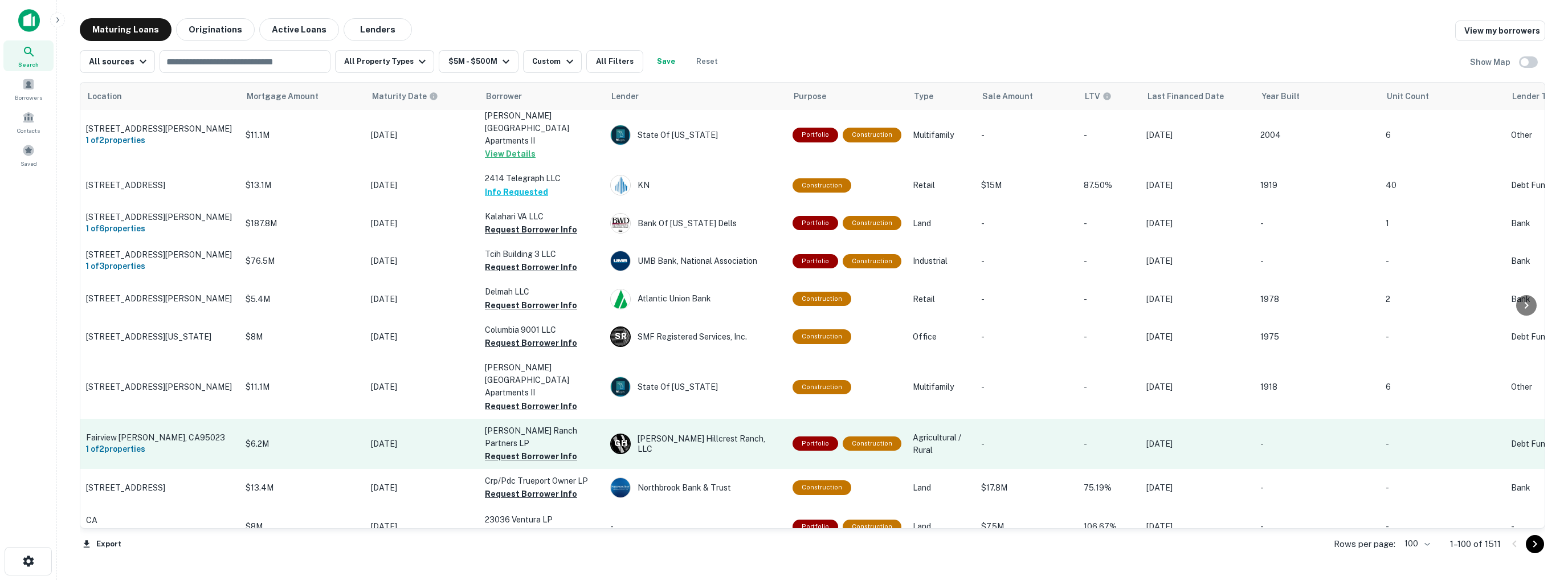
scroll to position [1197, 0]
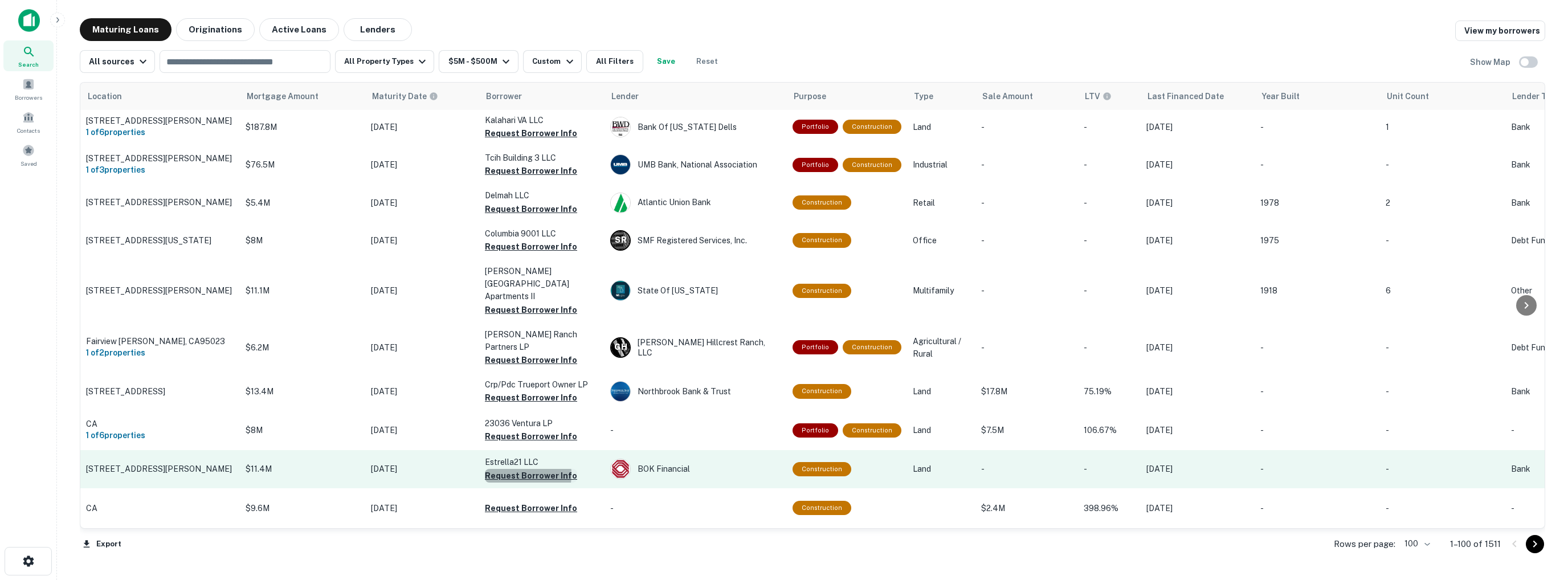
click at [510, 469] on button "Request Borrower Info" at bounding box center [531, 475] width 92 height 14
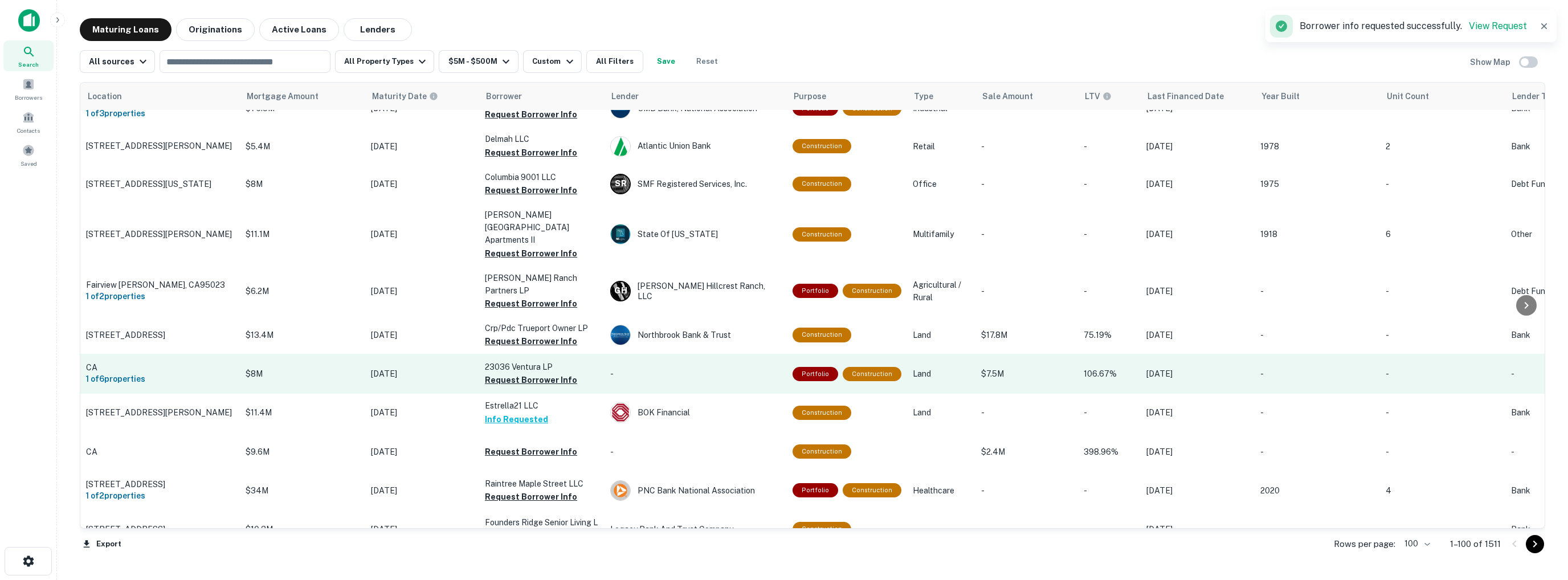
scroll to position [1253, 0]
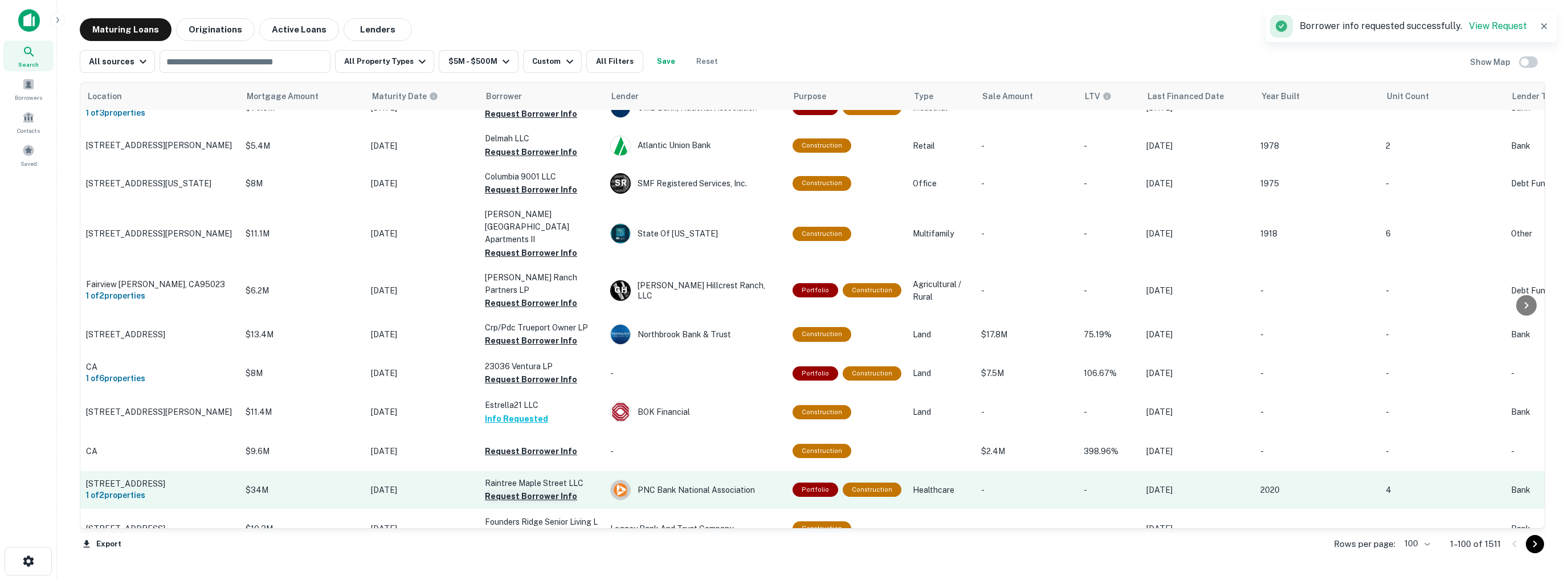
click at [512, 489] on button "Request Borrower Info" at bounding box center [531, 496] width 92 height 14
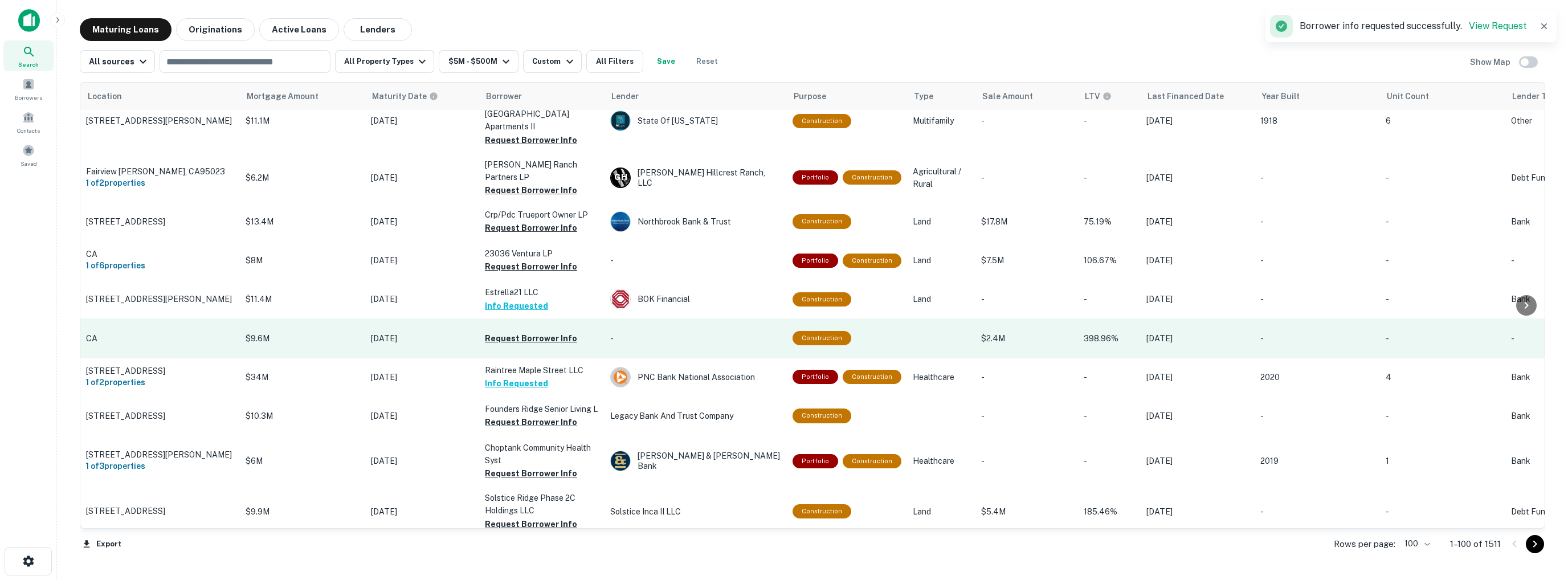
scroll to position [1368, 0]
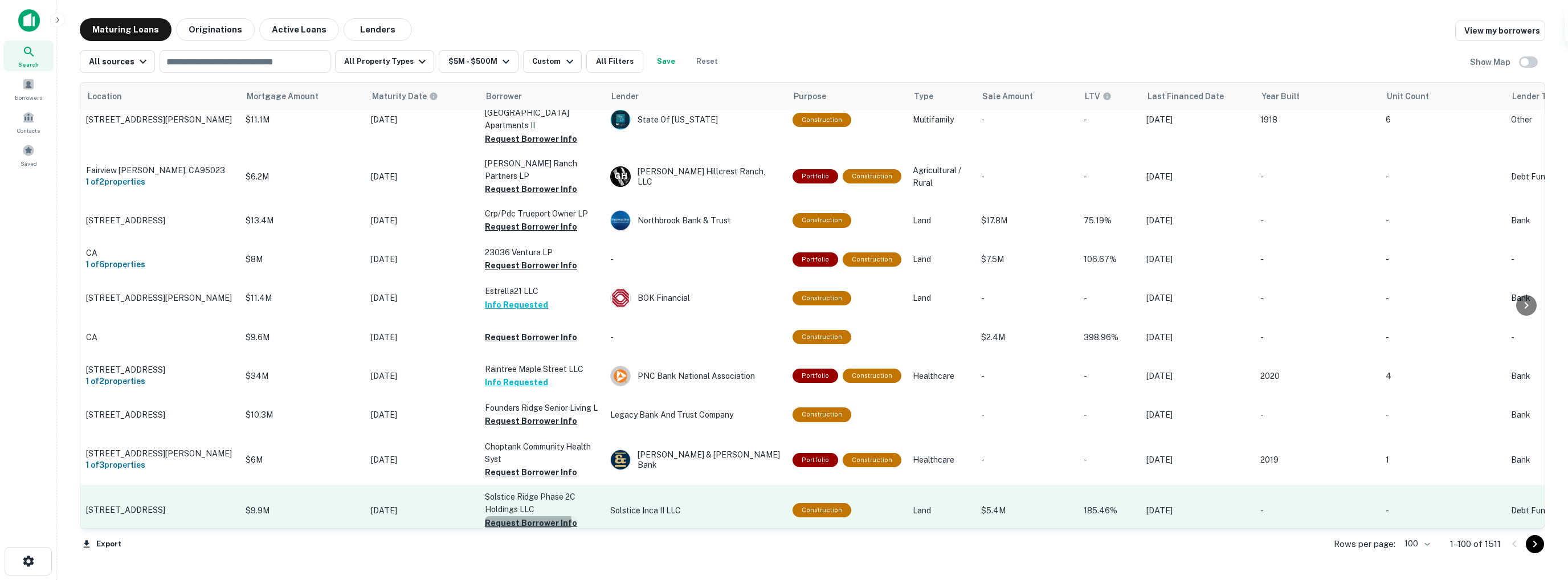
click at [510, 516] on button "Request Borrower Info" at bounding box center [531, 523] width 92 height 14
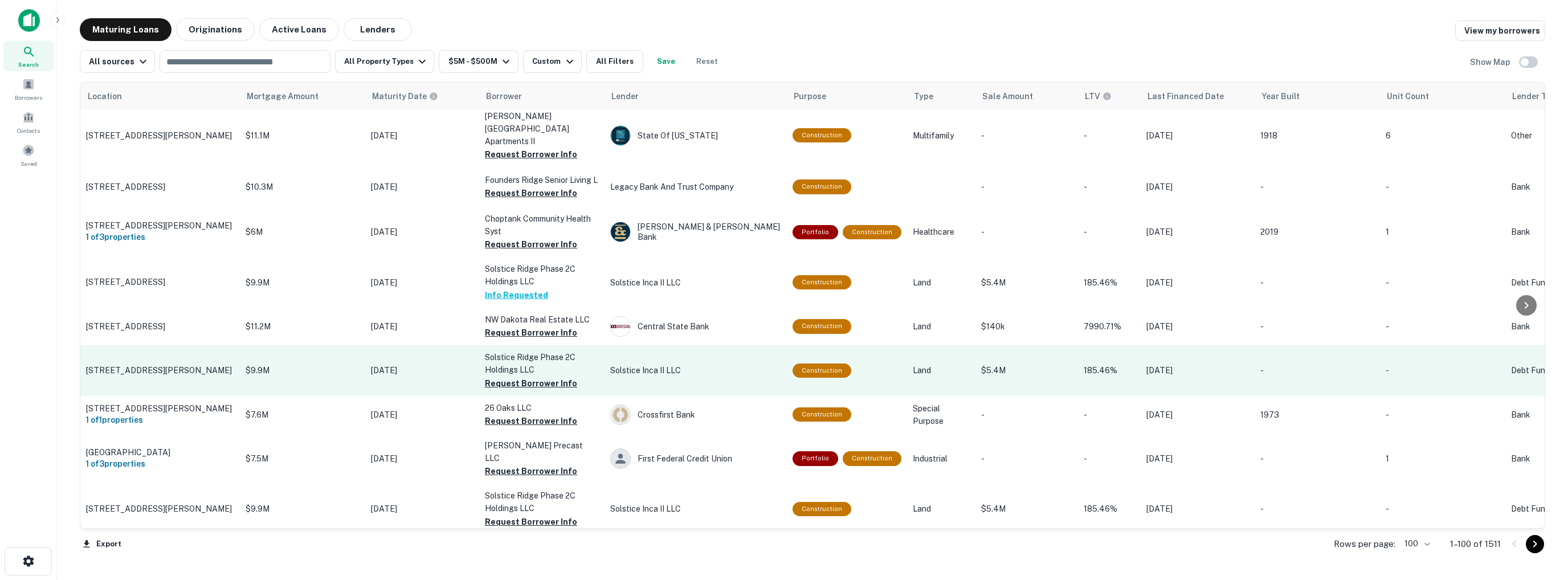
scroll to position [1597, 0]
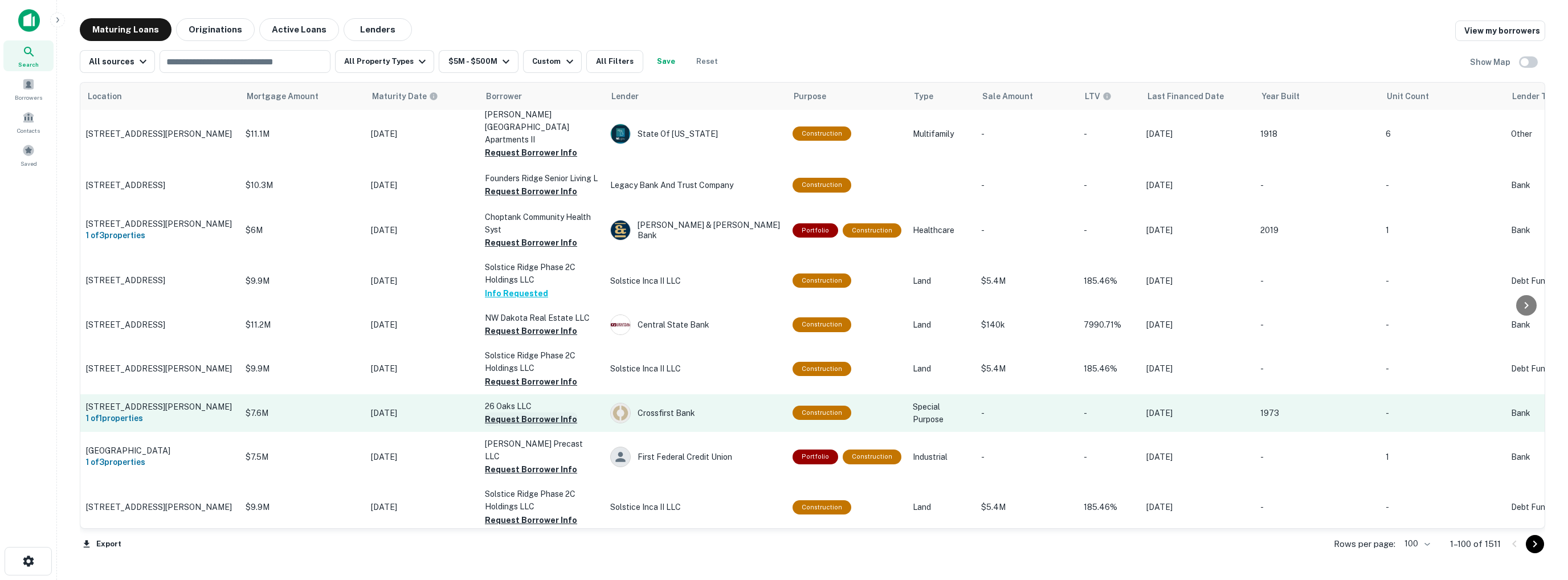
click at [507, 413] on button "Request Borrower Info" at bounding box center [531, 419] width 92 height 14
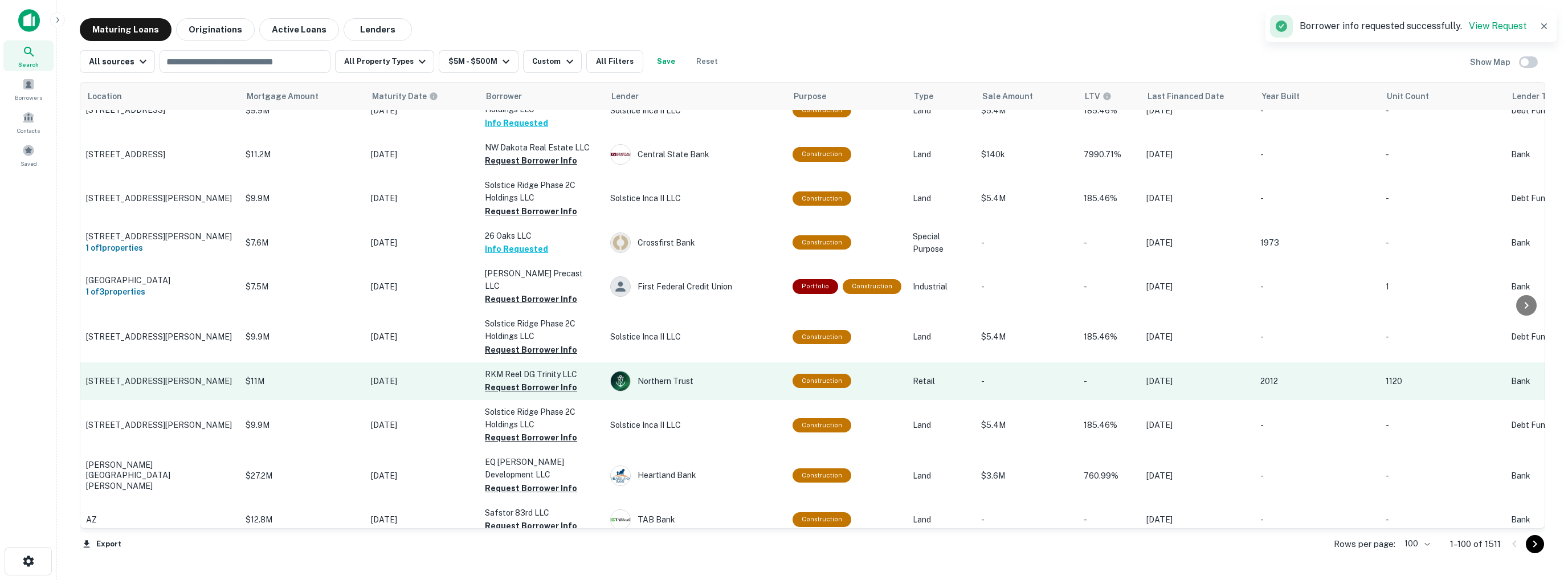
scroll to position [1768, 0]
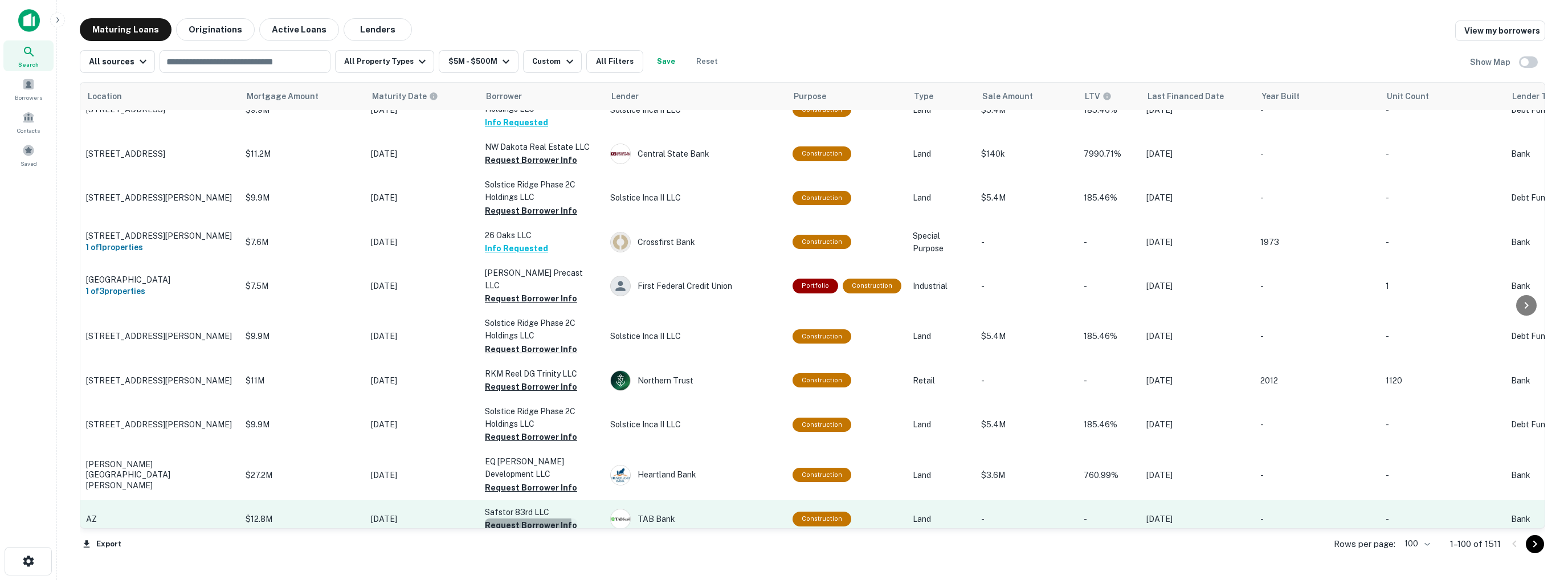
click at [508, 518] on button "Request Borrower Info" at bounding box center [531, 525] width 92 height 14
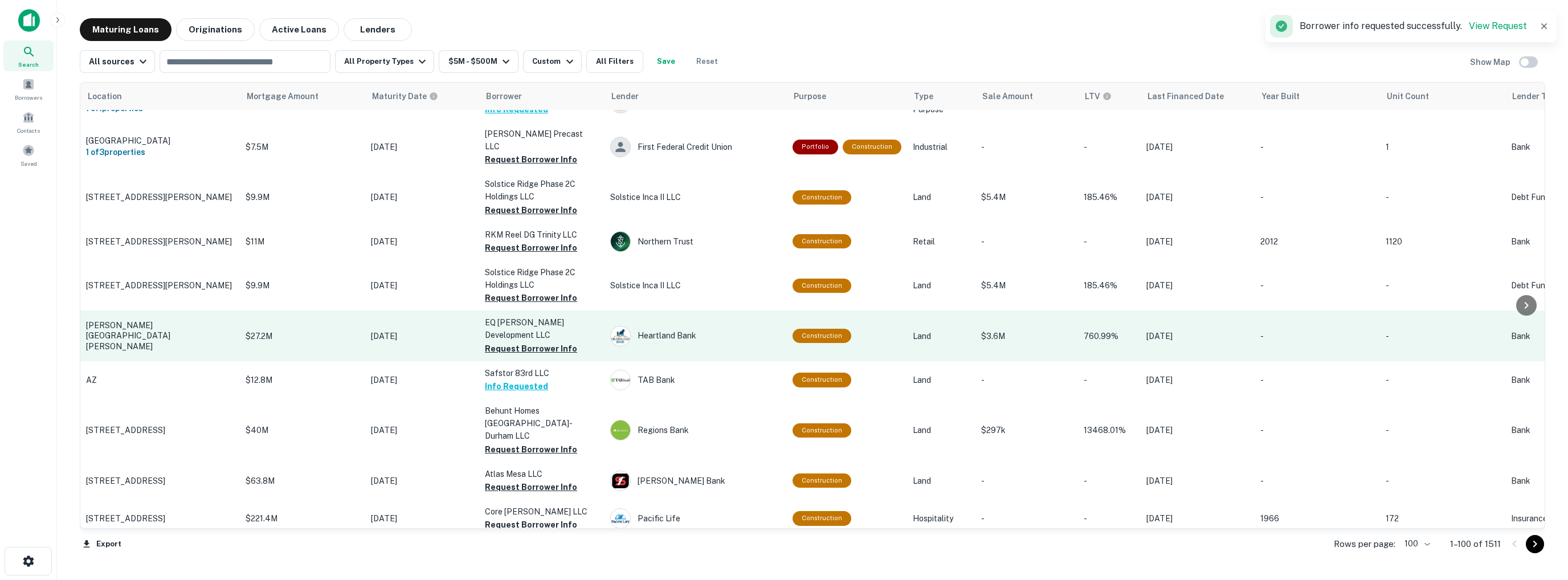
scroll to position [1939, 0]
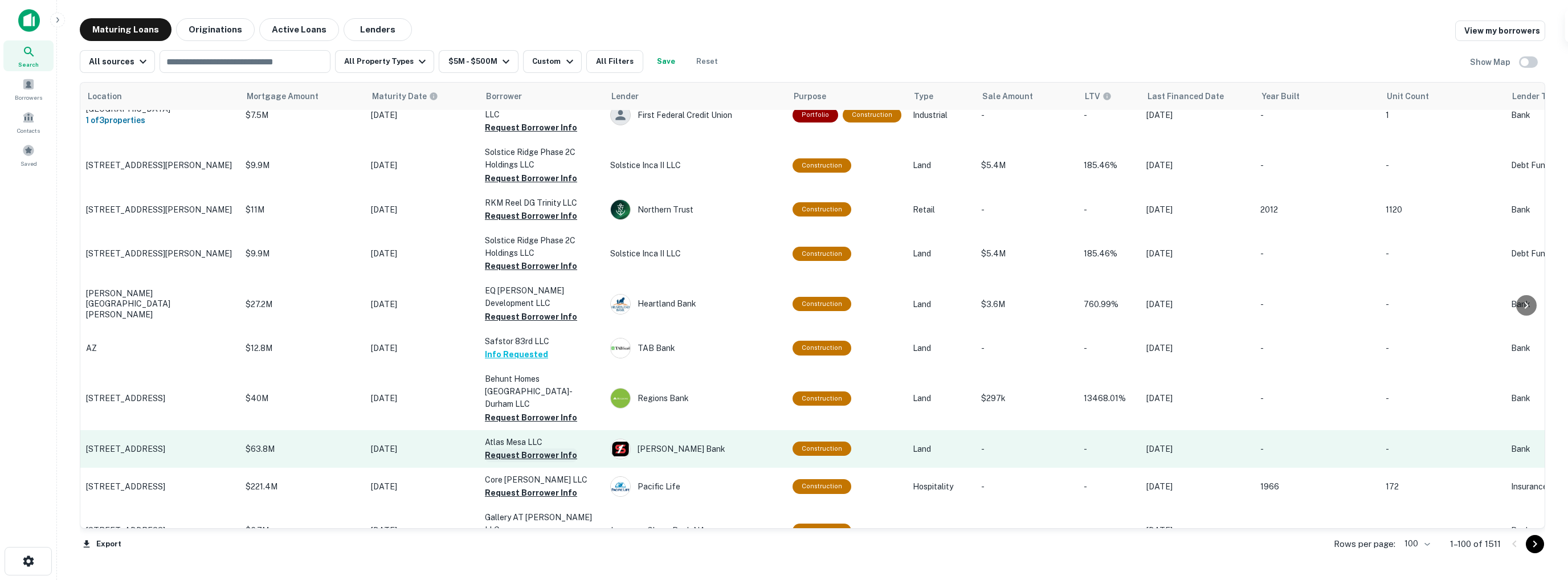
click at [510, 448] on button "Request Borrower Info" at bounding box center [531, 455] width 92 height 14
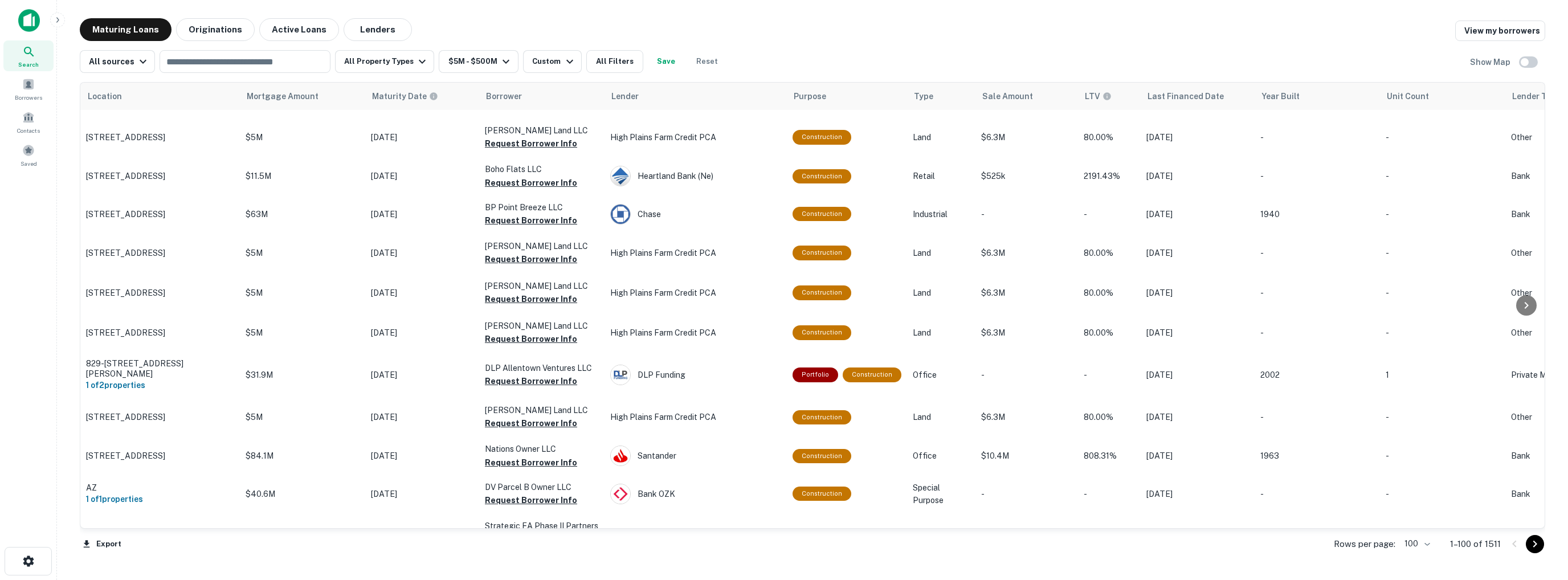
scroll to position [2623, 0]
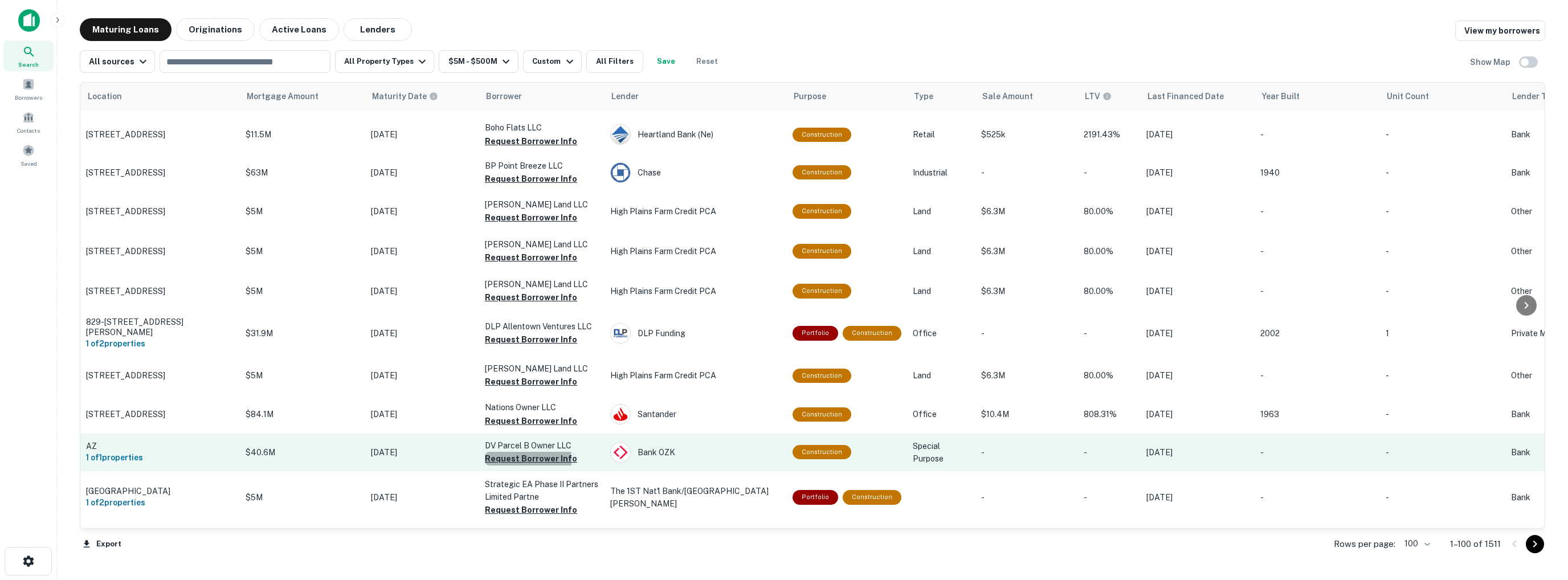
click at [499, 452] on button "Request Borrower Info" at bounding box center [531, 459] width 92 height 14
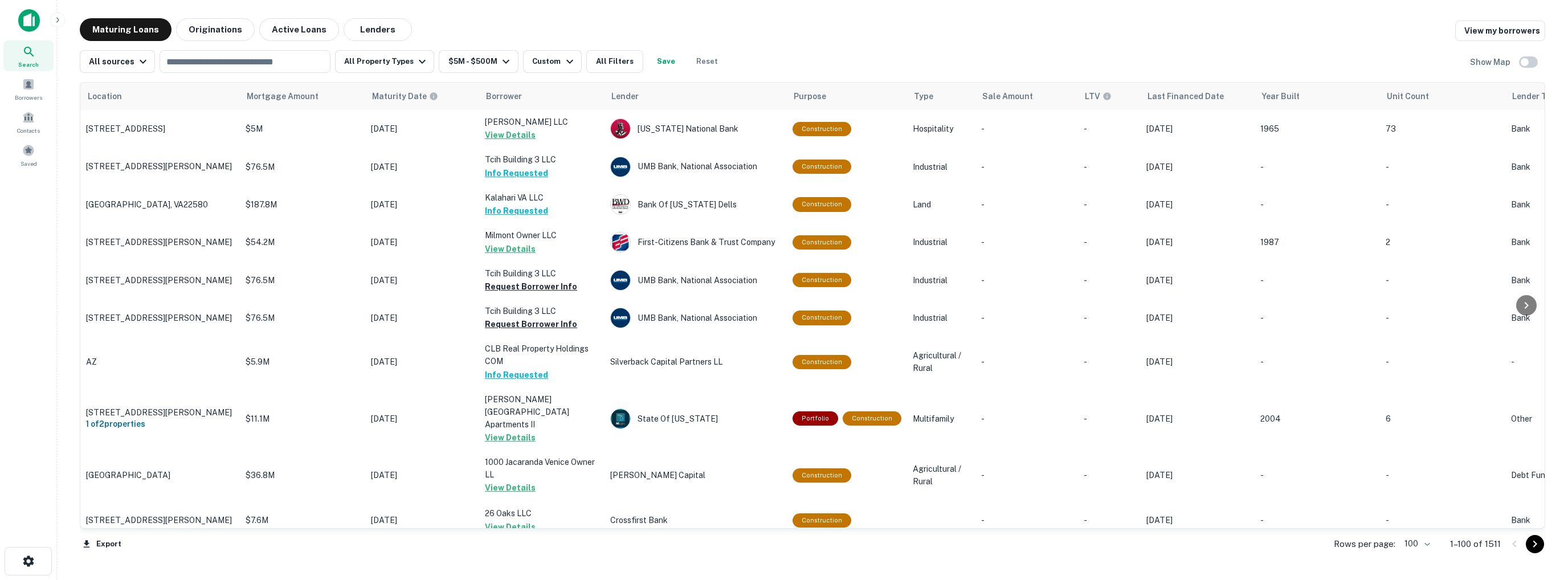
scroll to position [513, 0]
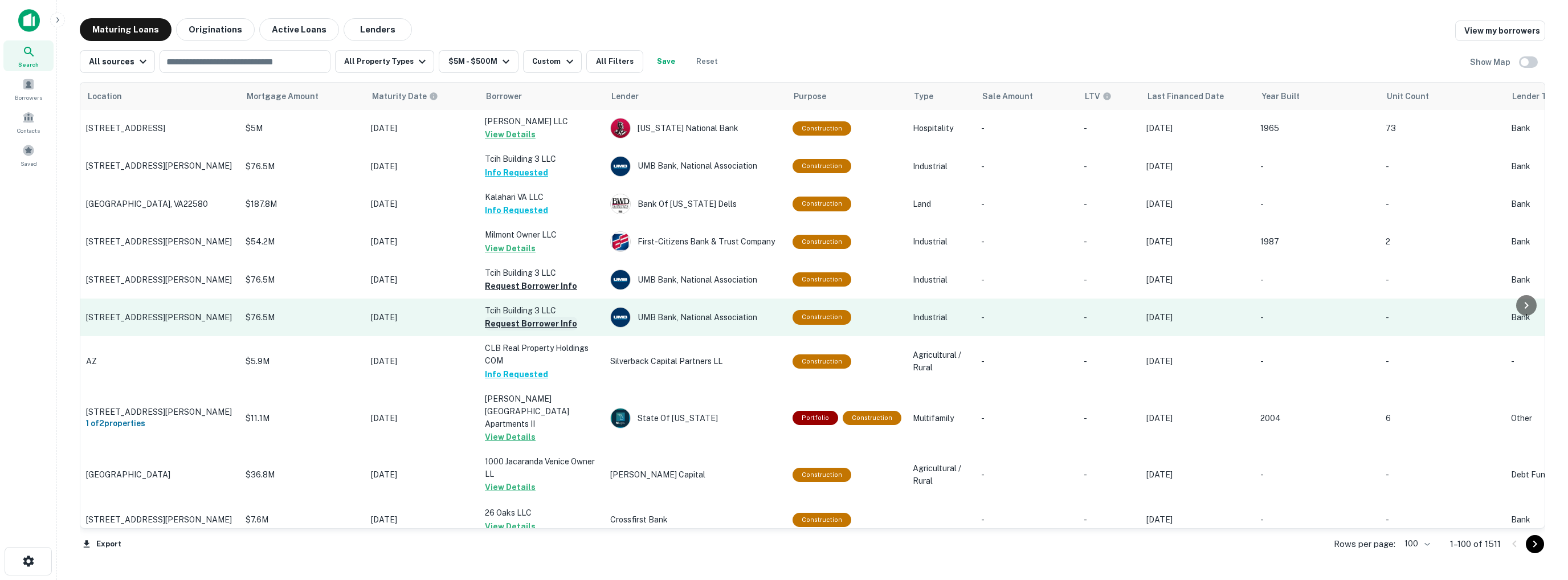
click at [509, 330] on button "Request Borrower Info" at bounding box center [531, 323] width 92 height 14
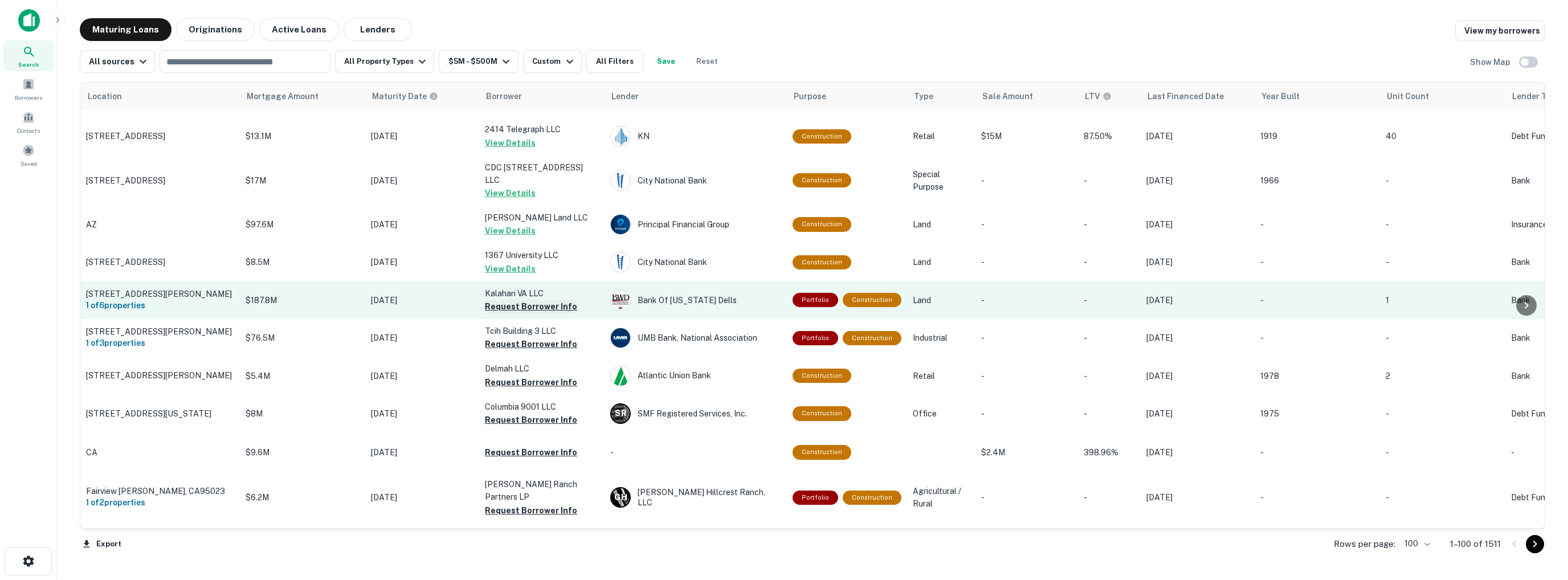
scroll to position [1026, 0]
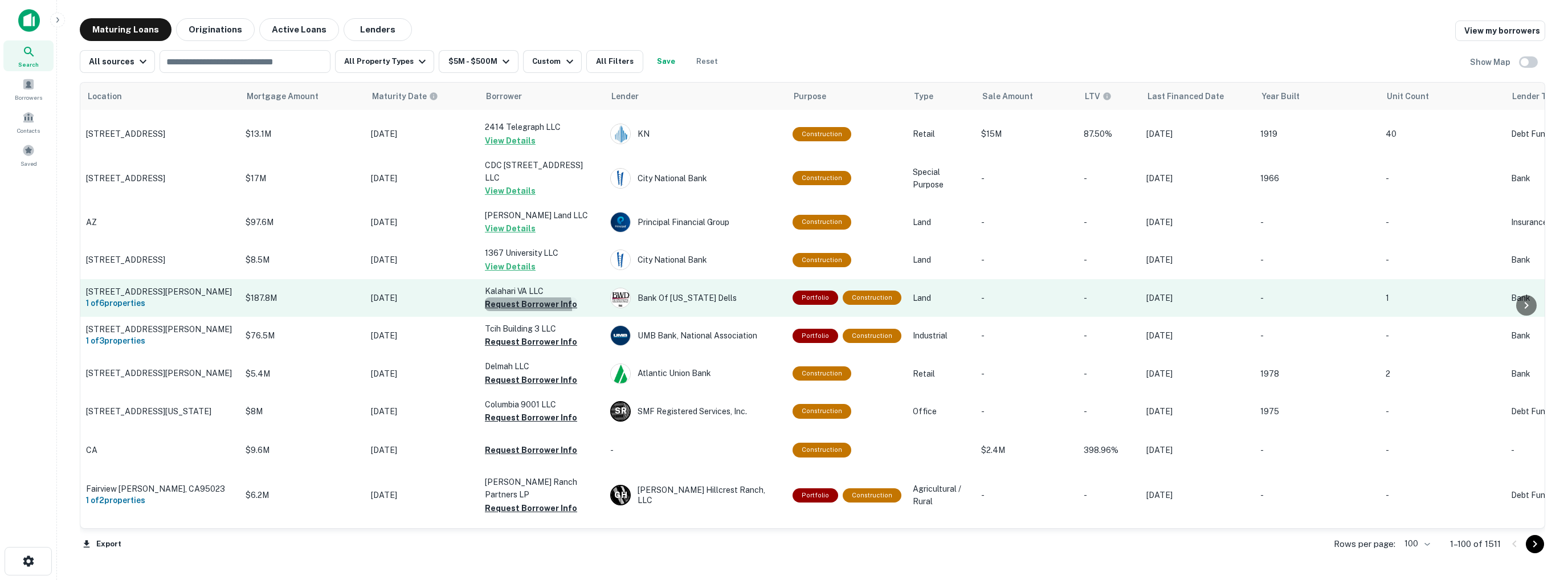
click at [509, 298] on button "Request Borrower Info" at bounding box center [531, 304] width 92 height 14
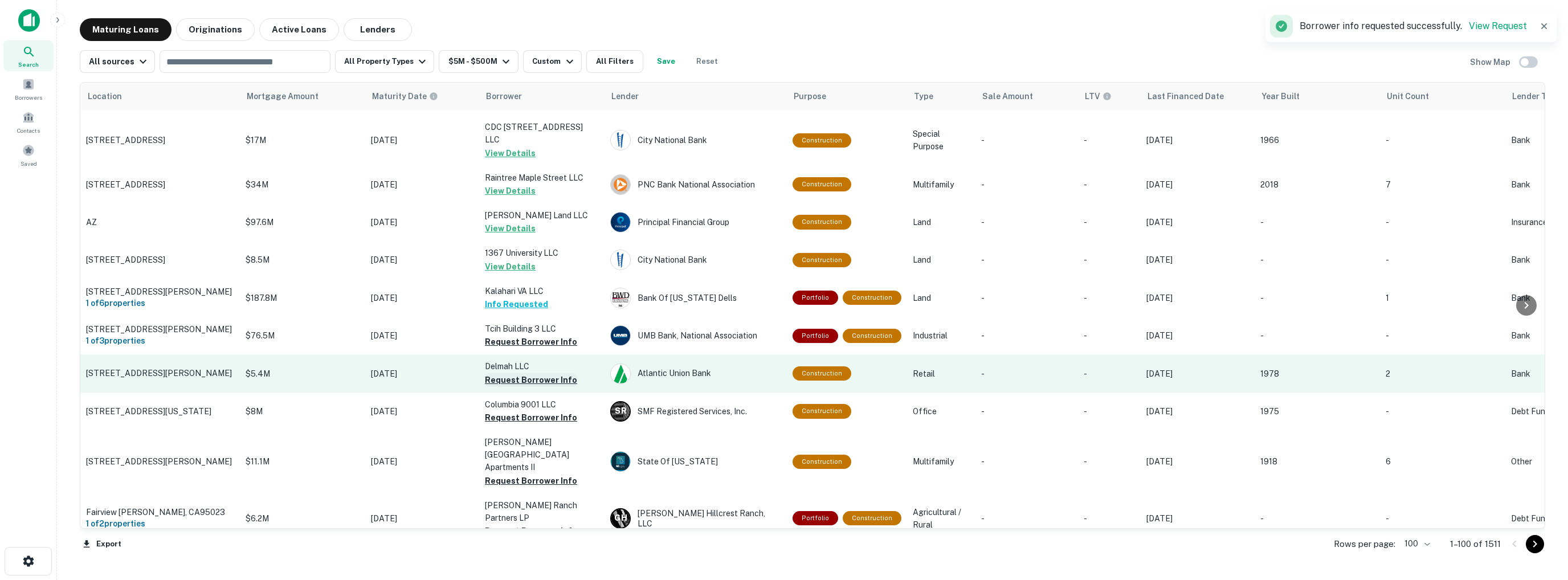
click at [508, 373] on button "Request Borrower Info" at bounding box center [531, 379] width 92 height 14
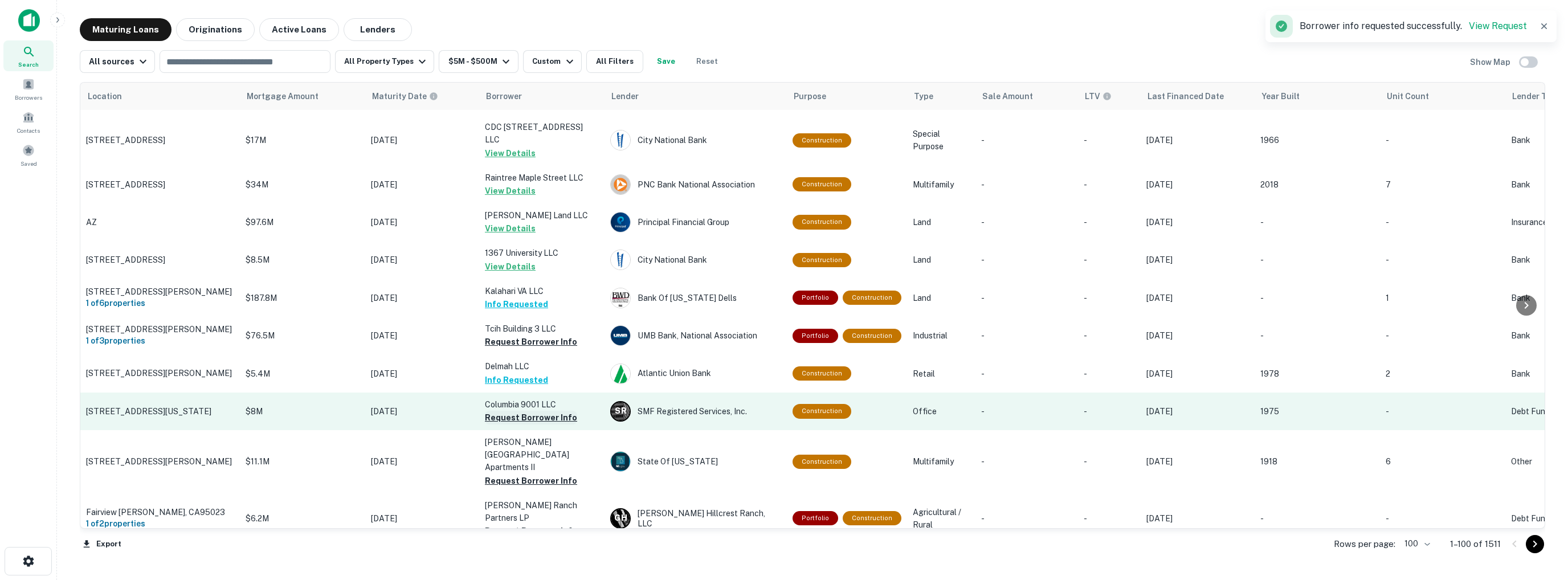
click at [512, 411] on button "Request Borrower Info" at bounding box center [531, 418] width 92 height 14
click at [512, 392] on td "Columbia 9001 LLC Request Borrower Info" at bounding box center [542, 411] width 125 height 37
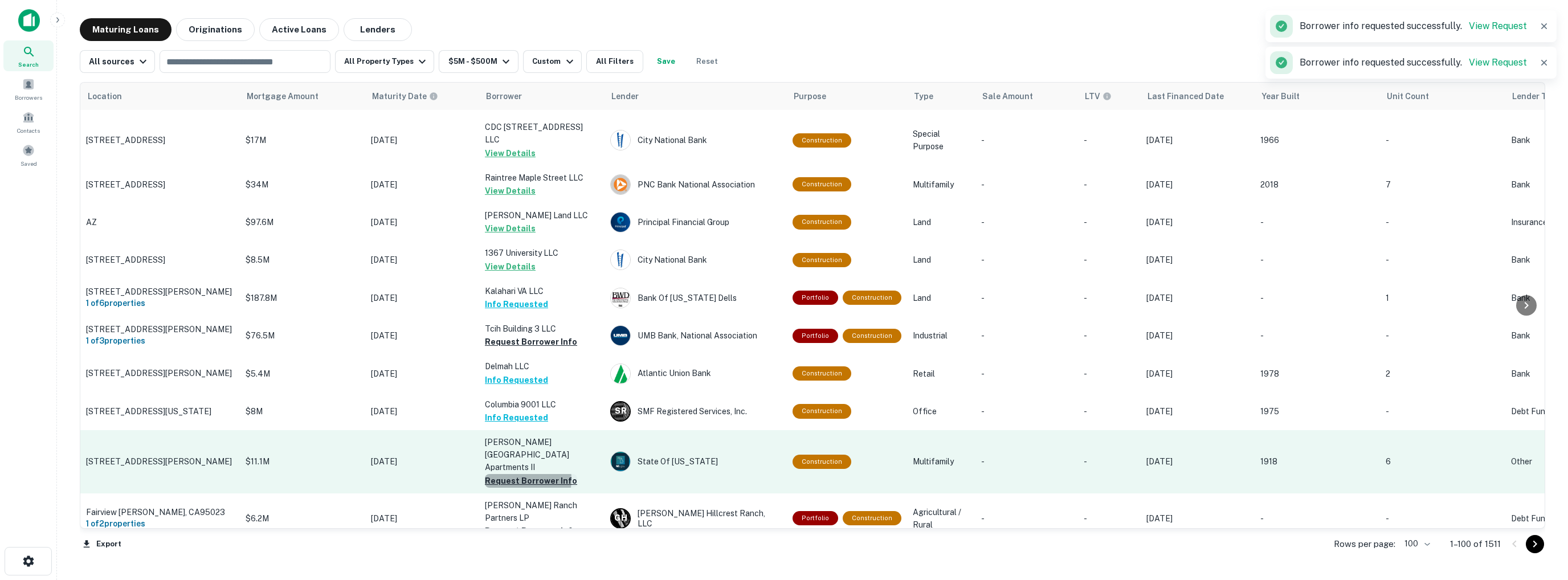
click at [515, 474] on button "Request Borrower Info" at bounding box center [531, 481] width 92 height 14
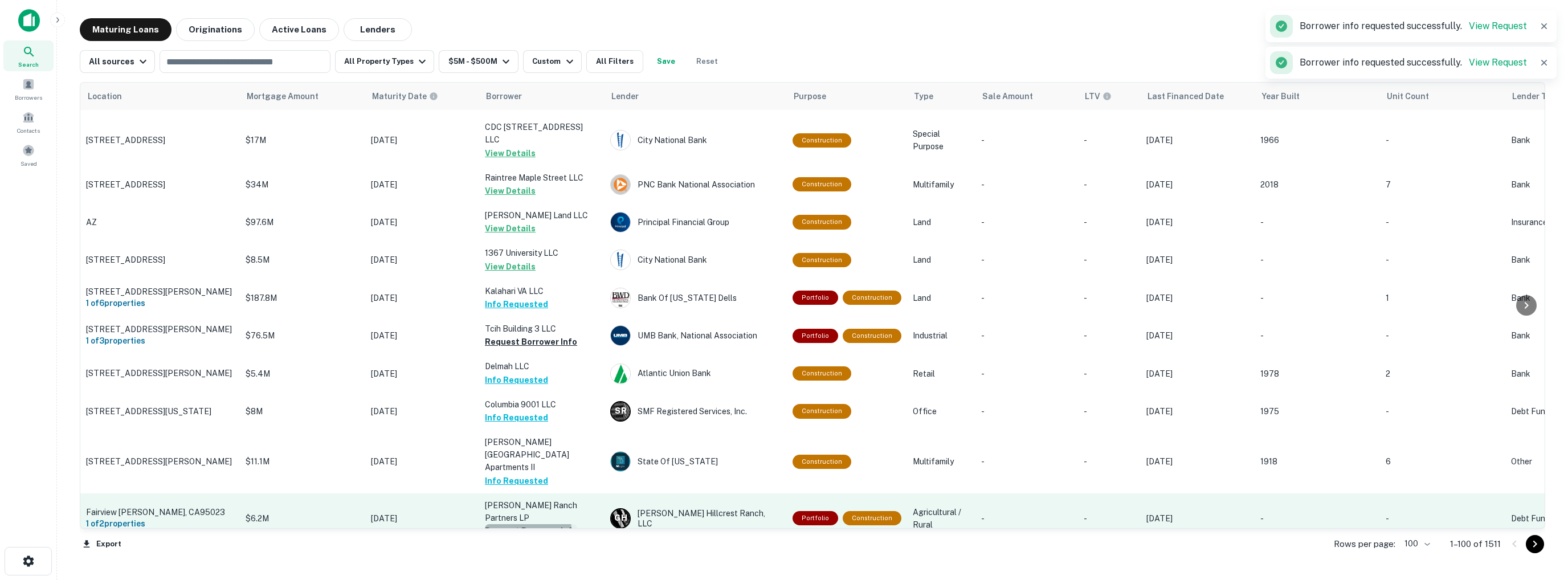
click at [508, 524] on button "Request Borrower Info" at bounding box center [531, 530] width 92 height 14
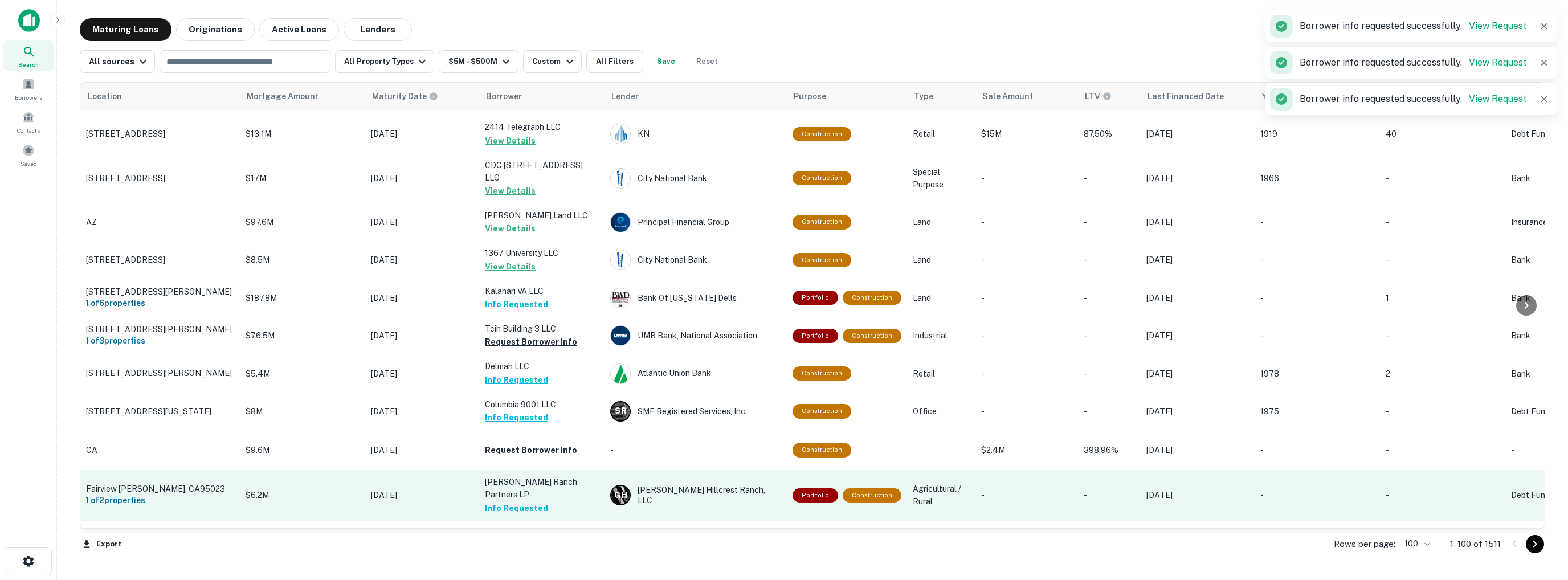
scroll to position [1082, 0]
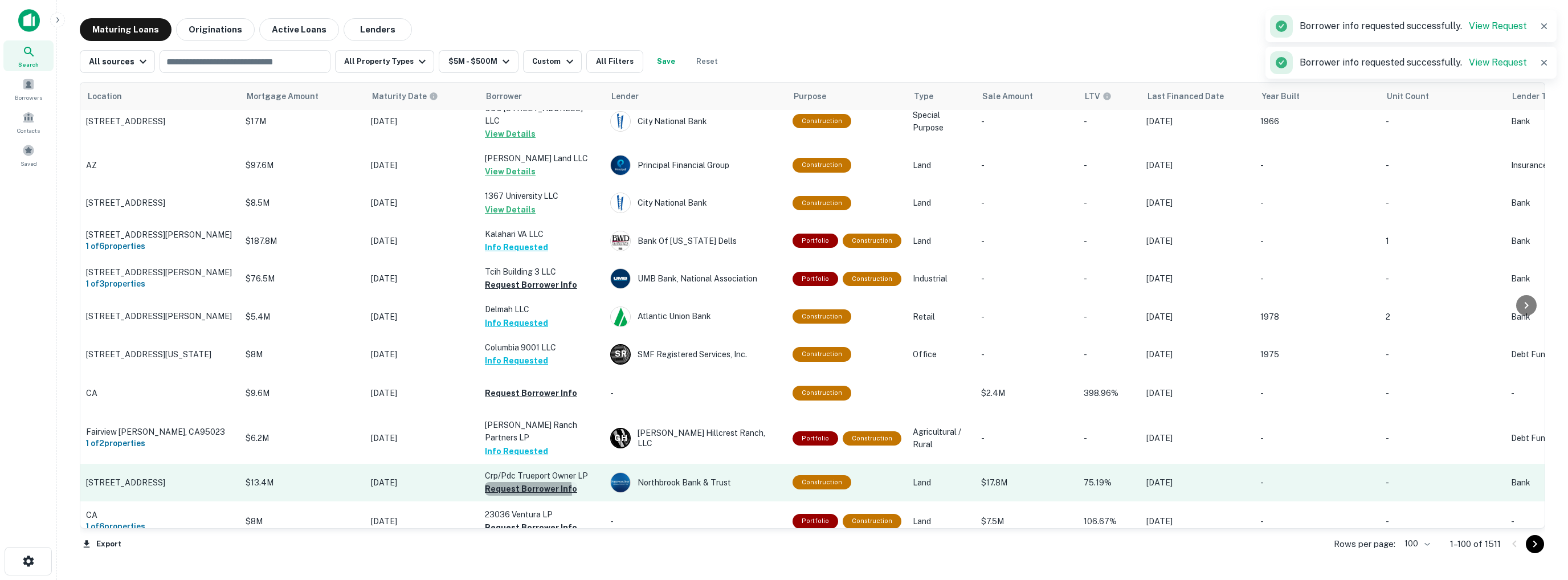
click at [507, 482] on button "Request Borrower Info" at bounding box center [531, 489] width 92 height 14
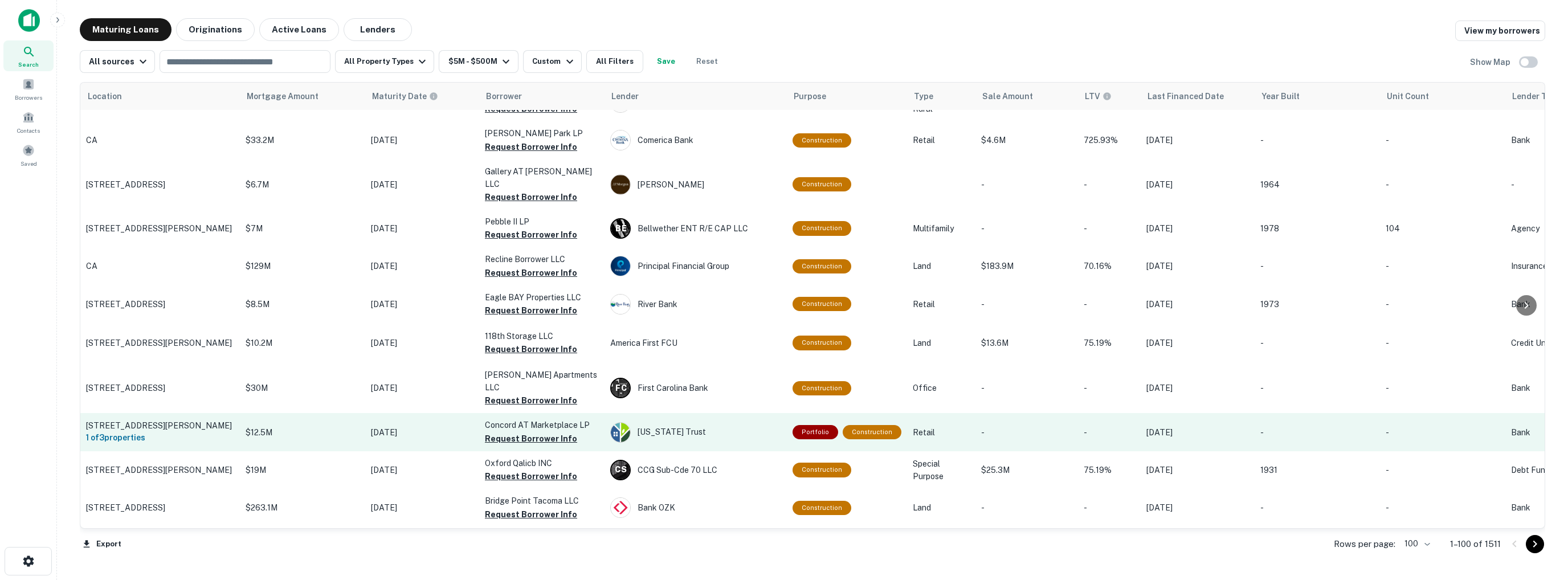
scroll to position [3248, 0]
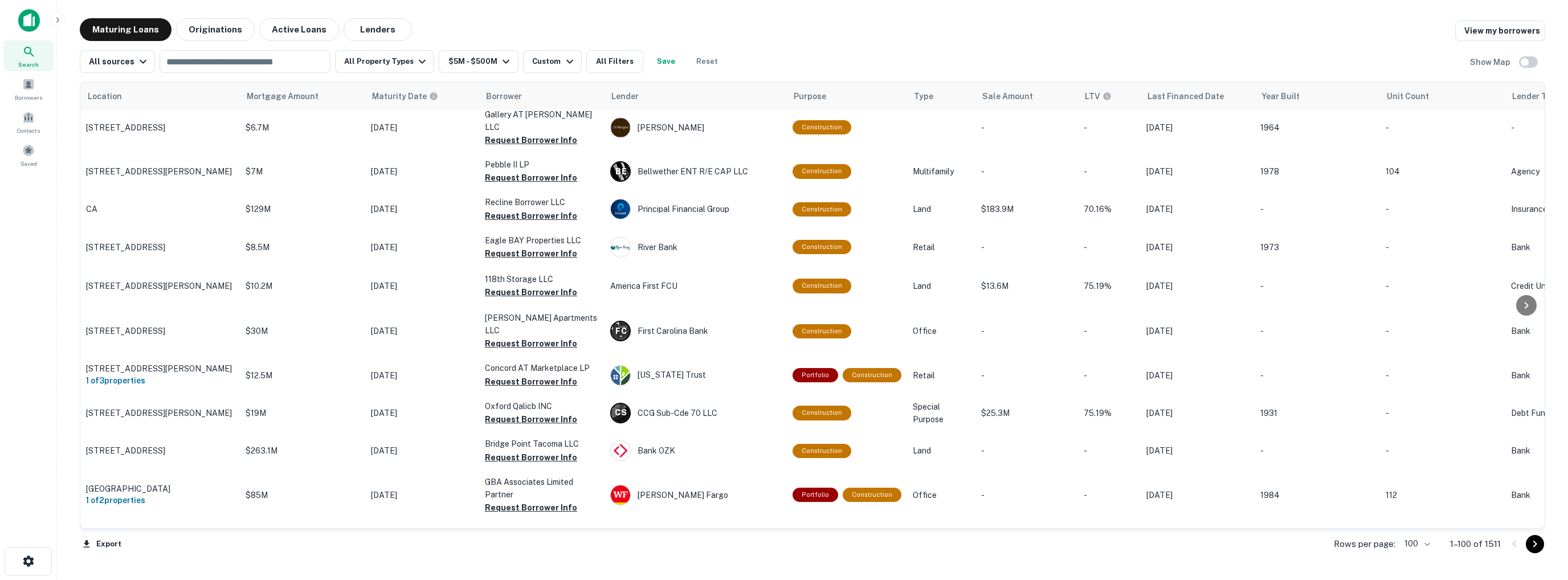
click at [524, 579] on button "Request Borrower Info" at bounding box center [531, 585] width 92 height 14
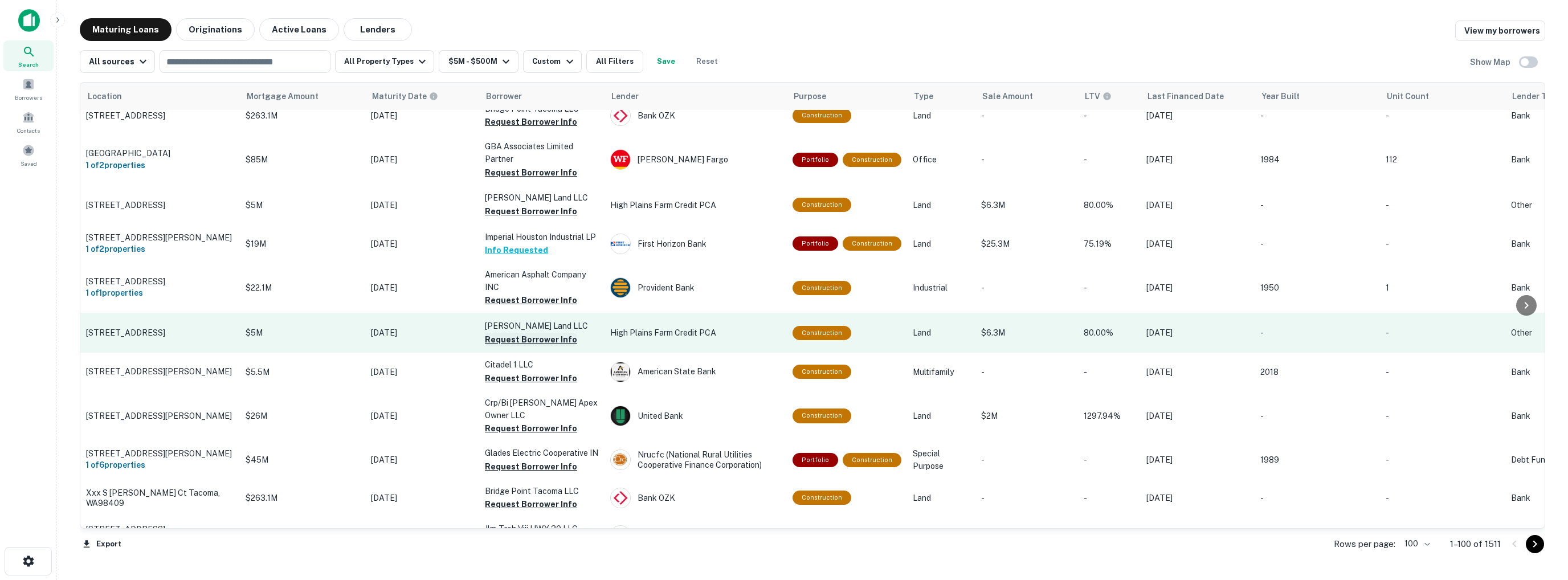
scroll to position [3671, 0]
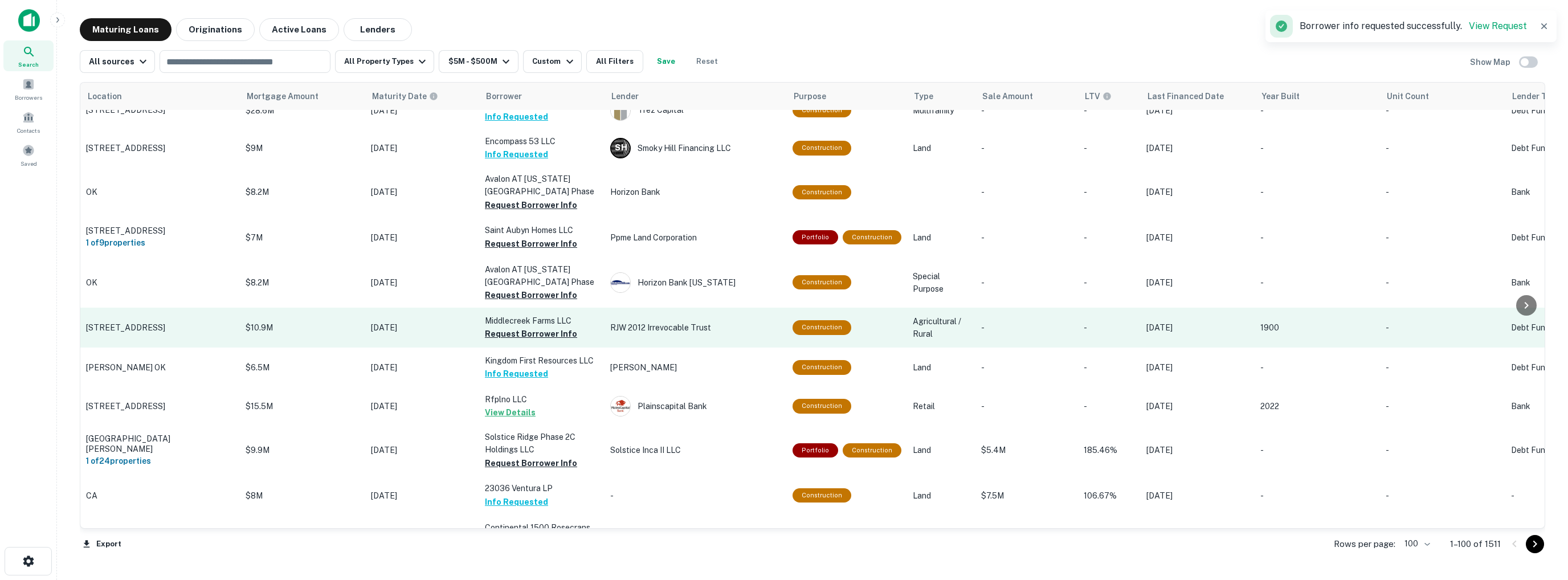
scroll to position [57, 0]
click at [526, 337] on button "Request Borrower Info" at bounding box center [531, 333] width 92 height 14
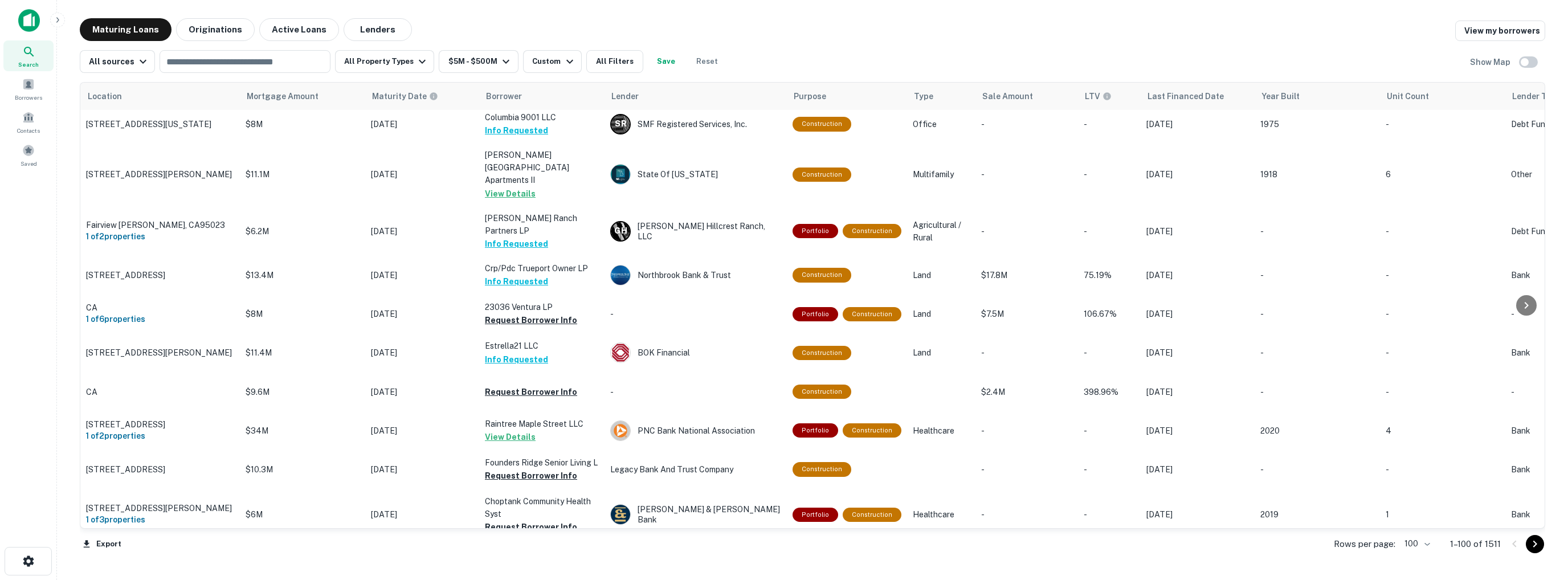
scroll to position [1310, 0]
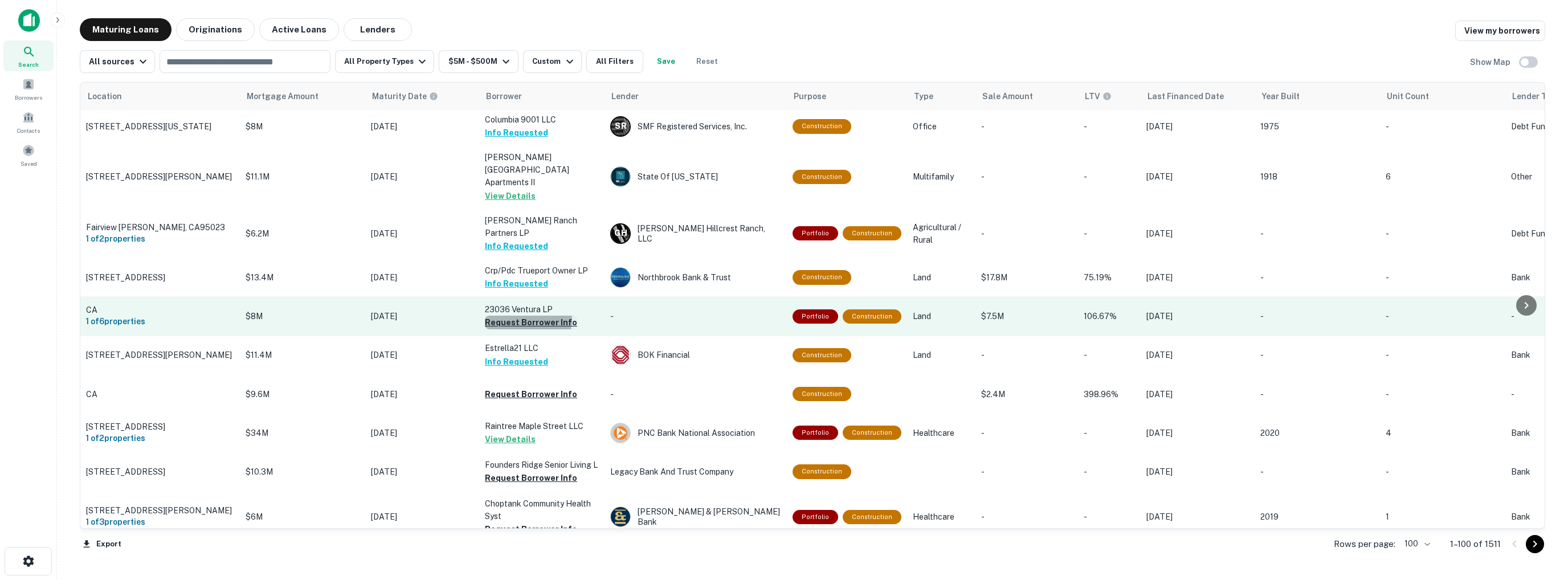
click at [513, 316] on button "Request Borrower Info" at bounding box center [531, 322] width 92 height 14
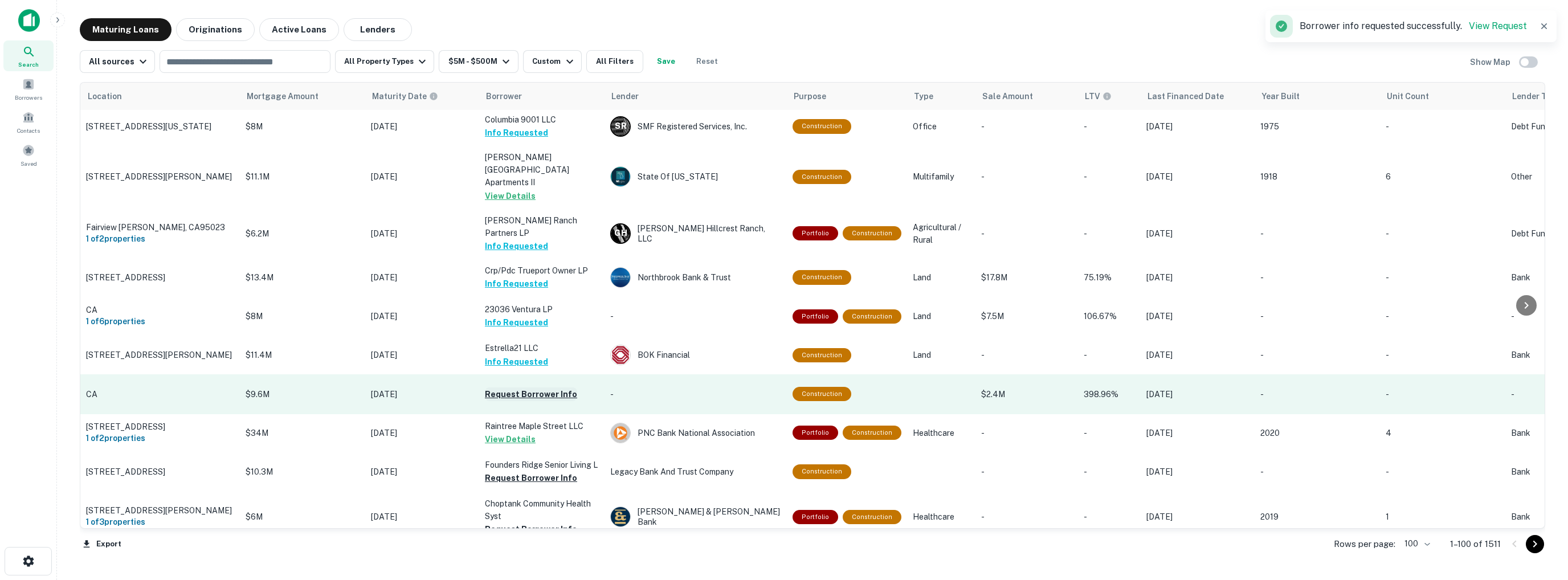
click at [511, 387] on button "Request Borrower Info" at bounding box center [531, 394] width 92 height 14
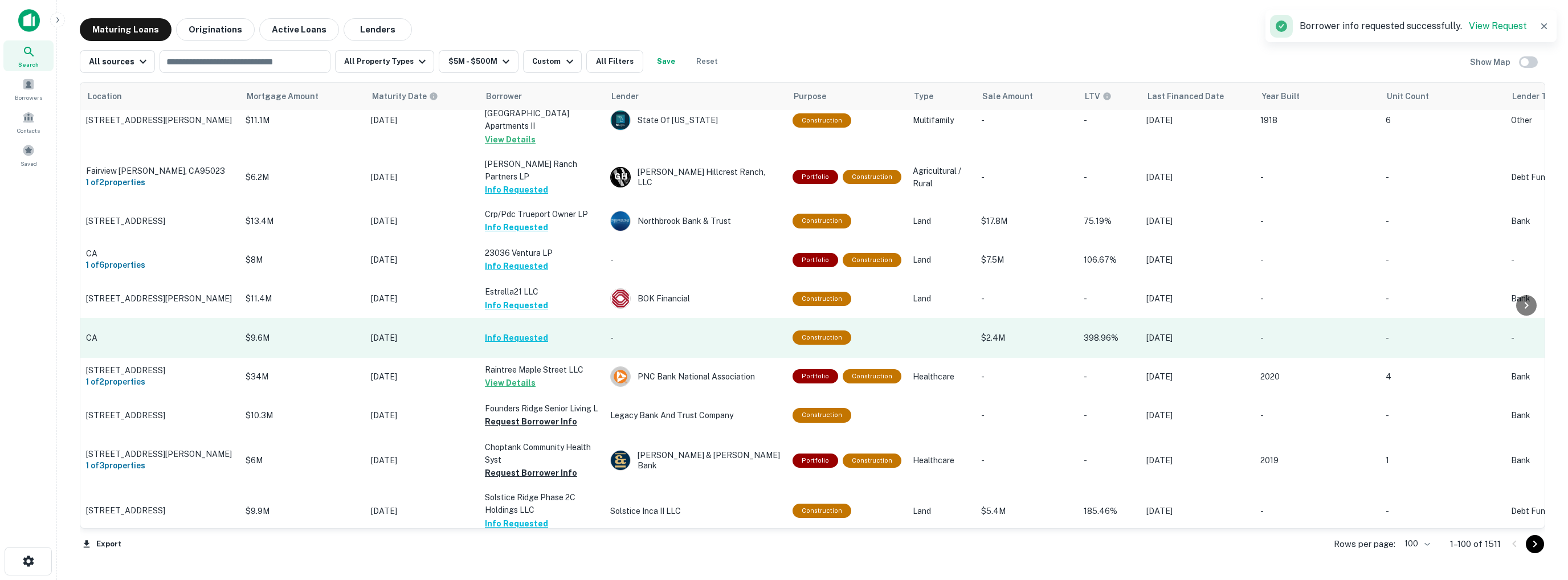
scroll to position [1368, 0]
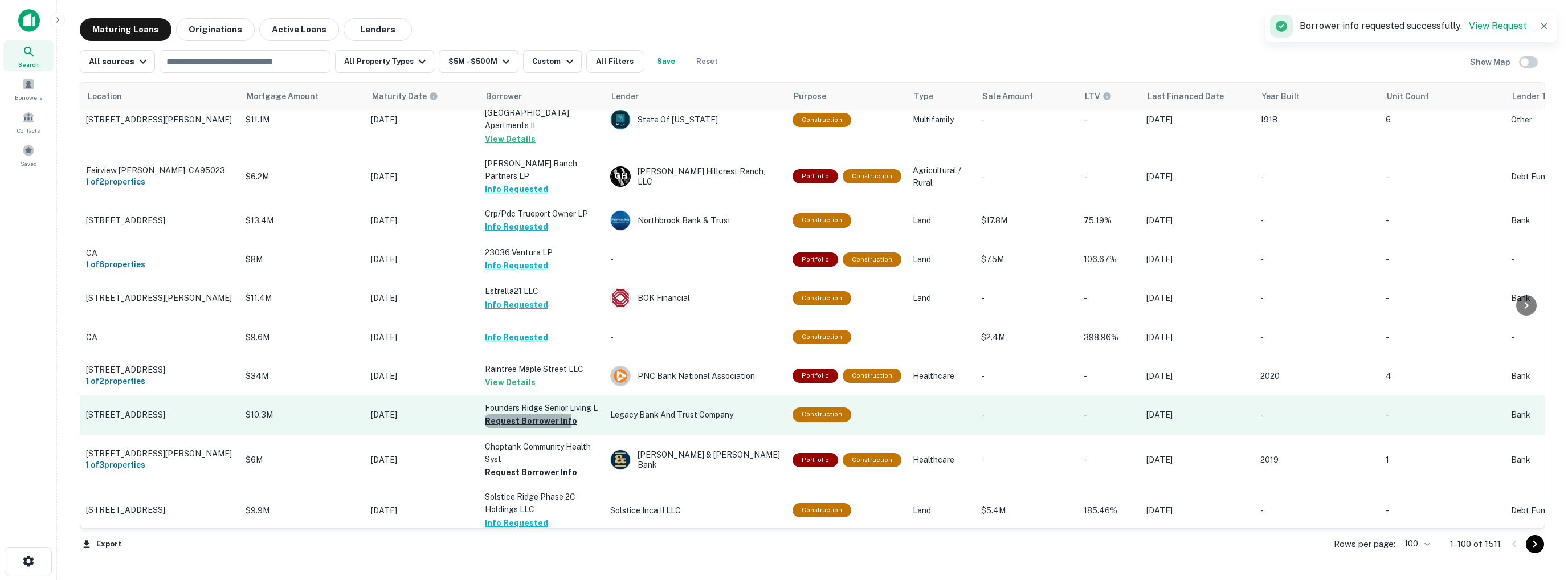
click at [513, 414] on button "Request Borrower Info" at bounding box center [531, 420] width 92 height 14
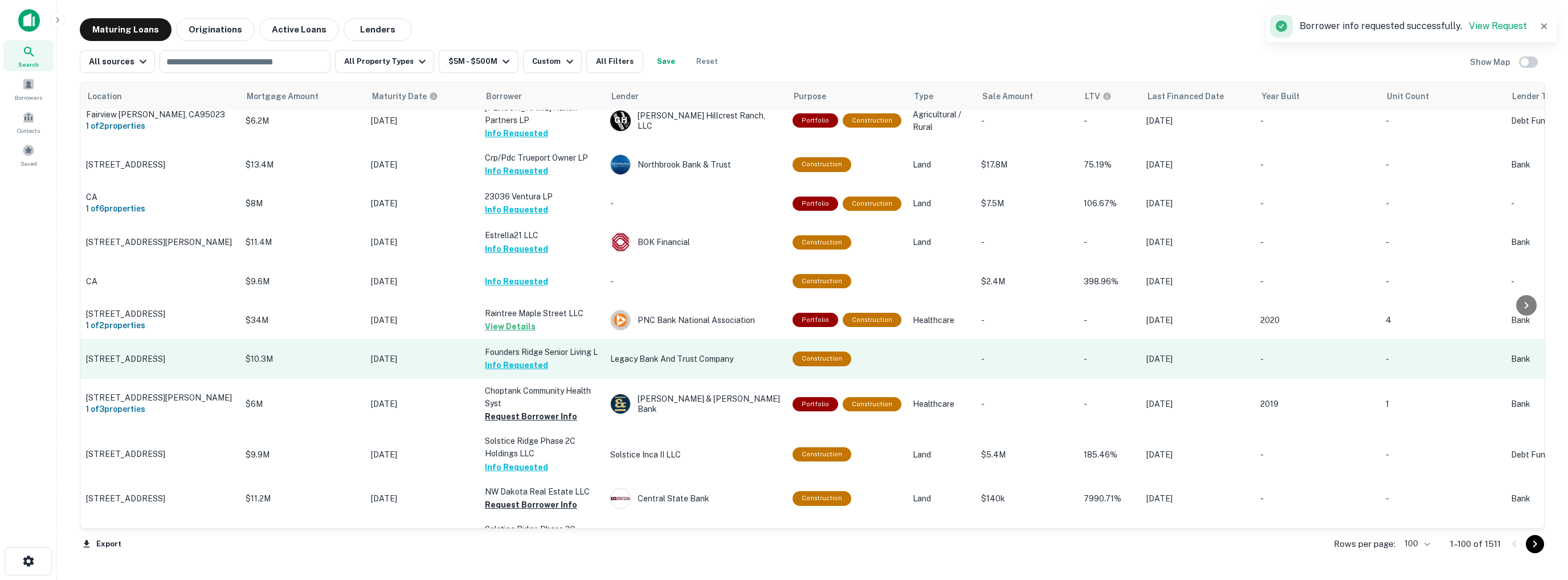
scroll to position [1424, 0]
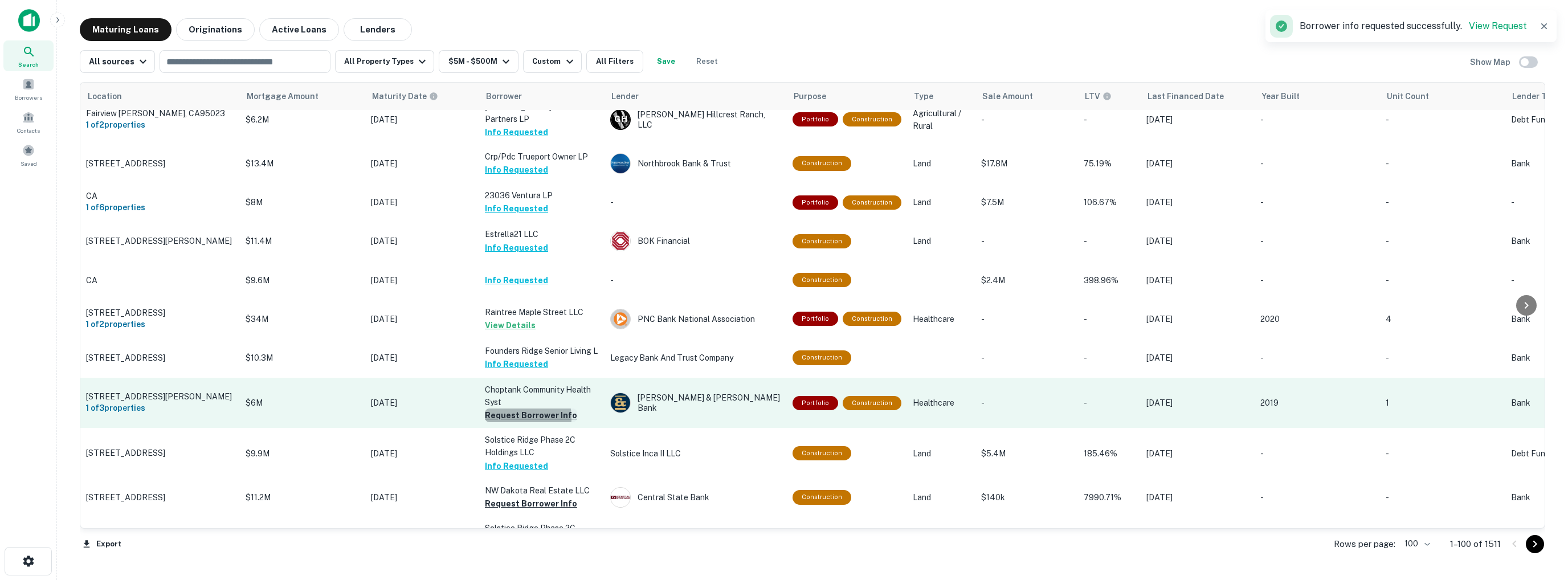
click at [513, 408] on button "Request Borrower Info" at bounding box center [531, 415] width 92 height 14
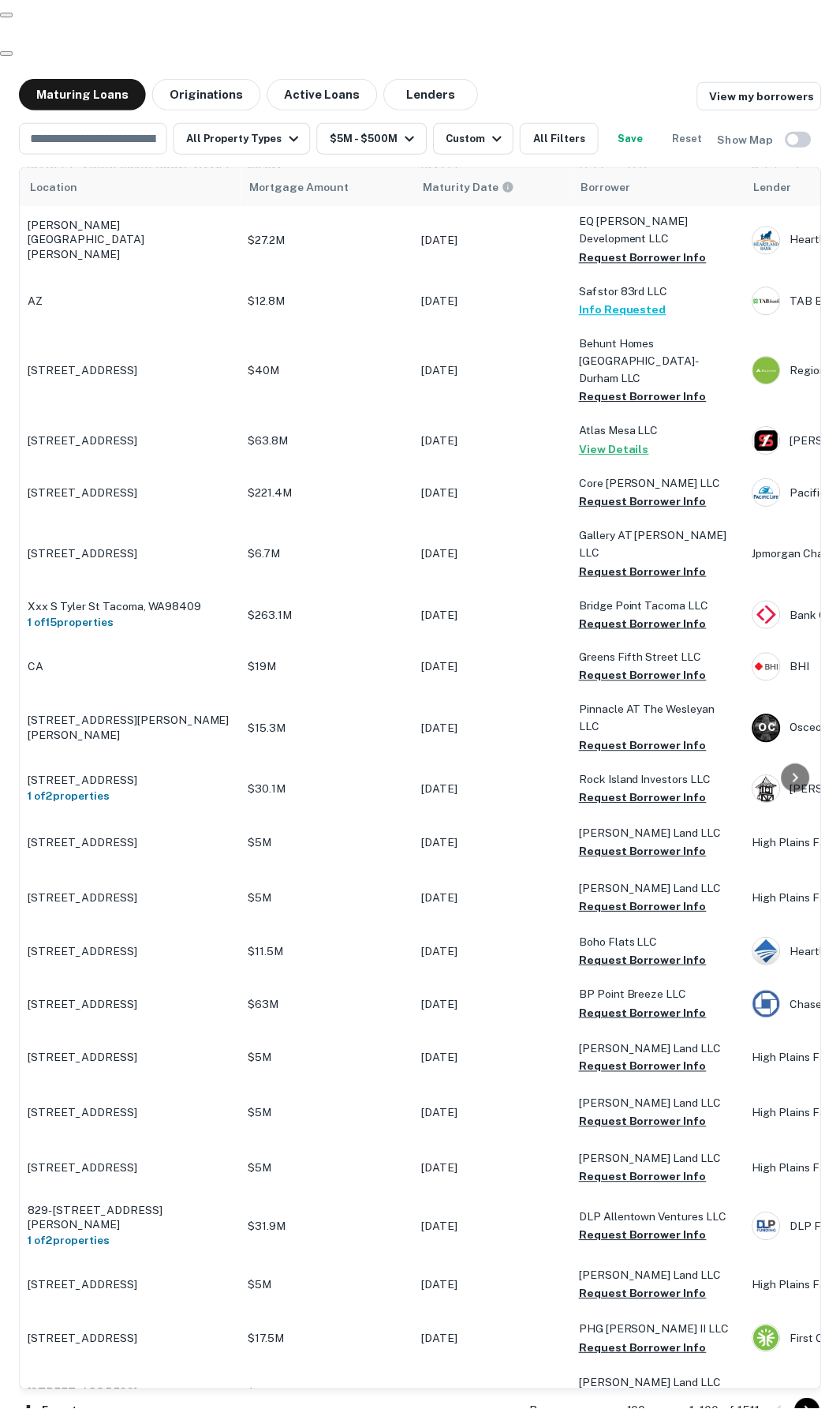
scroll to position [2921, 0]
